Goal: Information Seeking & Learning: Learn about a topic

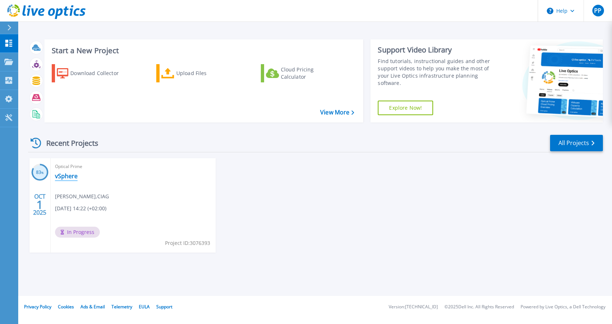
click at [61, 178] on link "vSphere" at bounding box center [66, 175] width 23 height 7
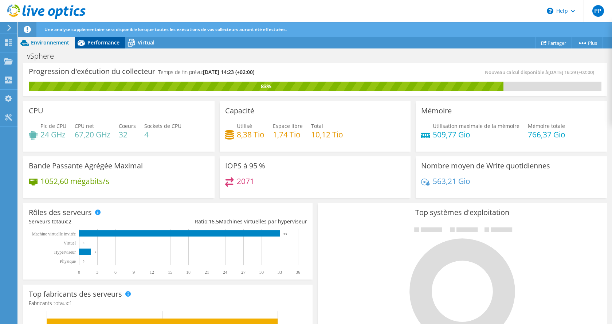
click at [97, 41] on span "Performance" at bounding box center [103, 42] width 32 height 7
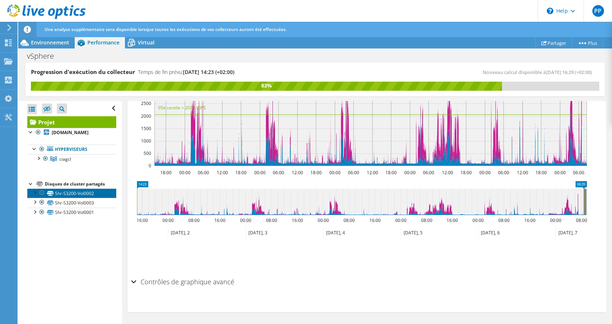
click at [72, 193] on link "Shr-S3200-Vol0002" at bounding box center [71, 192] width 89 height 9
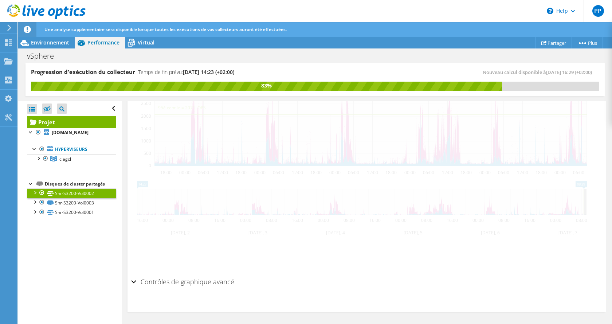
scroll to position [253, 0]
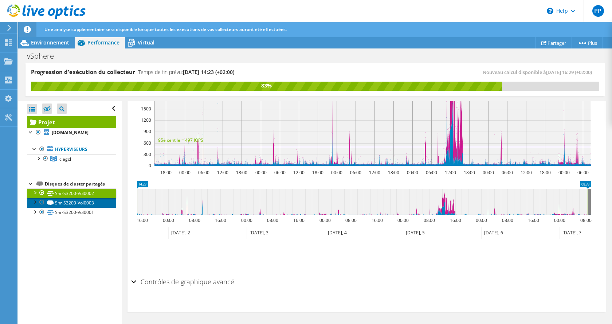
click at [78, 202] on link "Shr-S3200-Vol0003" at bounding box center [71, 202] width 89 height 9
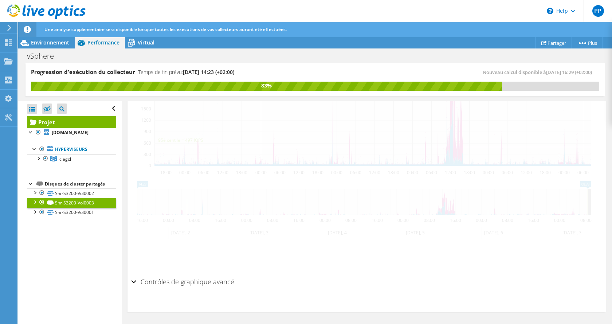
scroll to position [262, 0]
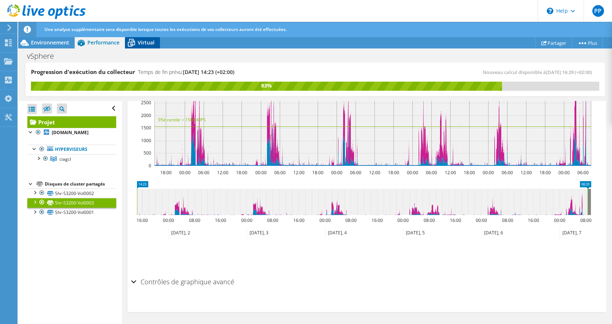
click at [141, 39] on span "Virtual" at bounding box center [146, 42] width 17 height 7
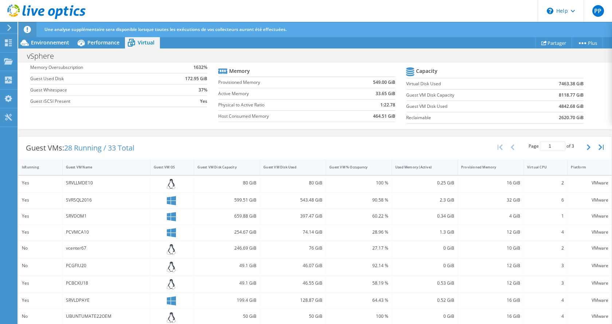
scroll to position [36, 0]
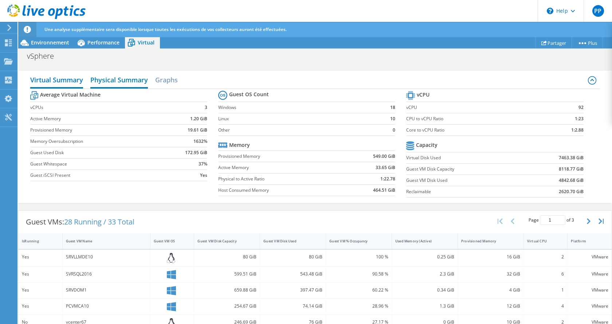
click at [134, 82] on h2 "Physical Summary" at bounding box center [119, 81] width 58 height 16
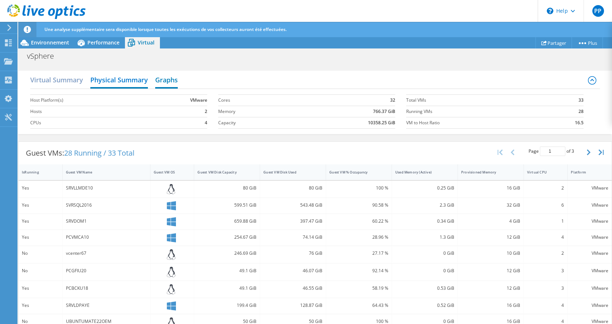
click at [164, 80] on h2 "Graphs" at bounding box center [166, 81] width 23 height 16
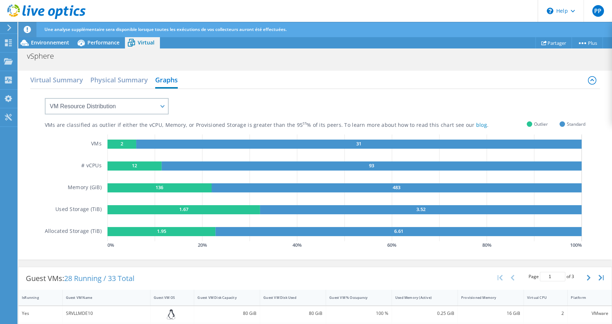
click at [534, 123] on span "Outlier" at bounding box center [541, 124] width 14 height 8
click at [452, 99] on div "VMs are classified as outlier if either the vCPU, Memory, or Provisioned Storag…" at bounding box center [315, 169] width 541 height 161
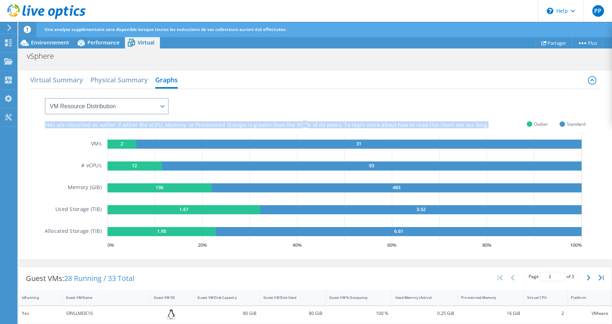
drag, startPoint x: 46, startPoint y: 124, endPoint x: 481, endPoint y: 127, distance: 434.8
click at [481, 127] on div "VMs are classified as outlier if either the vCPU, Memory, or Provisioned Storag…" at bounding box center [285, 125] width 481 height 7
click at [476, 125] on link "blog" at bounding box center [481, 124] width 11 height 7
